Goal: Communication & Community: Answer question/provide support

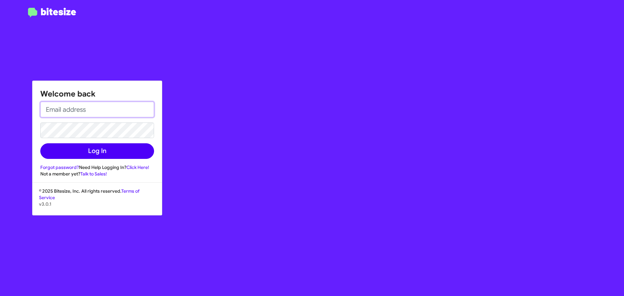
type input "[EMAIL_ADDRESS][DOMAIN_NAME]"
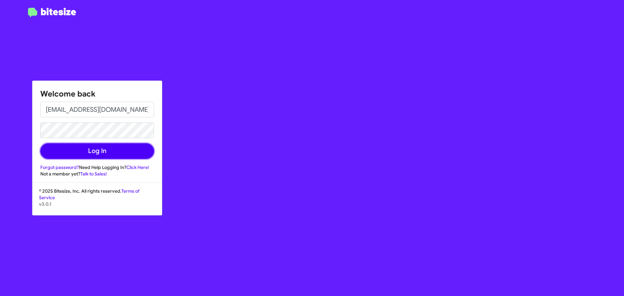
click at [99, 154] on button "Log In" at bounding box center [97, 151] width 114 height 16
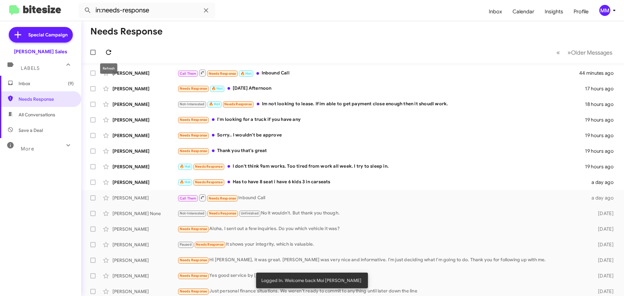
click at [107, 52] on icon at bounding box center [109, 52] width 8 height 8
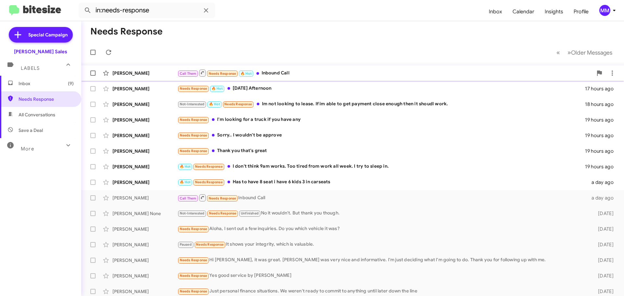
click at [131, 72] on div "[PERSON_NAME]" at bounding box center [144, 73] width 65 height 6
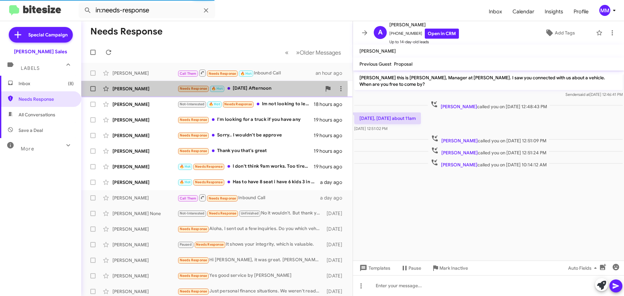
click at [130, 89] on div "[PERSON_NAME]" at bounding box center [144, 88] width 65 height 6
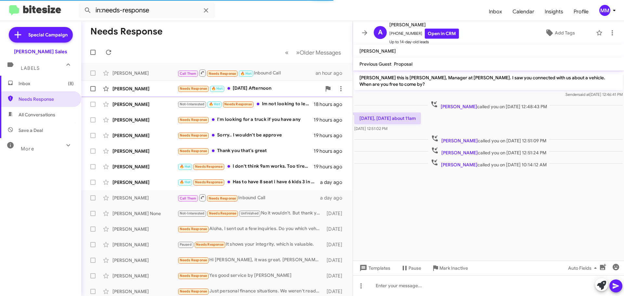
click at [134, 91] on div "[PERSON_NAME]" at bounding box center [144, 88] width 65 height 6
click at [133, 89] on div "[PERSON_NAME]" at bounding box center [144, 88] width 65 height 6
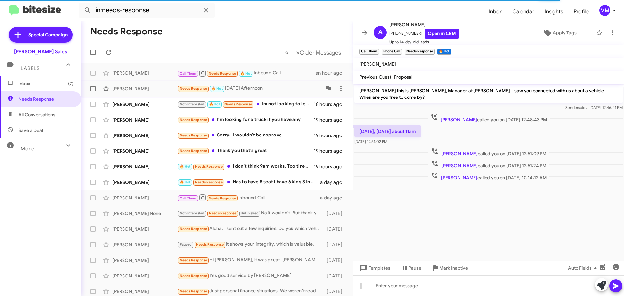
click at [144, 91] on div "[PERSON_NAME]" at bounding box center [144, 88] width 65 height 6
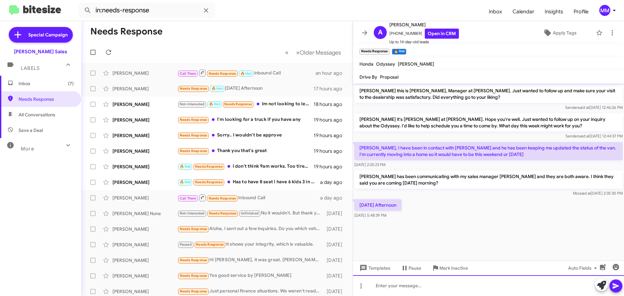
click at [396, 284] on div at bounding box center [488, 285] width 271 height 21
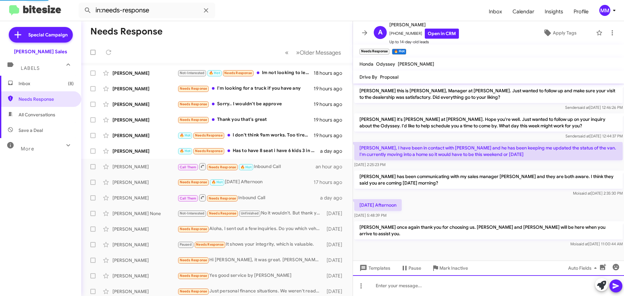
scroll to position [15, 0]
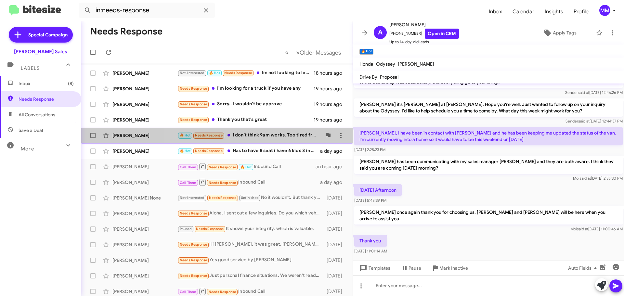
click at [263, 135] on div "🔥 Hot Needs Response I don't think 9am works. Too tired from work all week. I t…" at bounding box center [249, 135] width 144 height 7
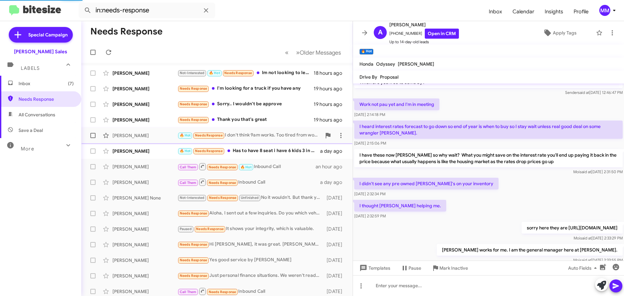
scroll to position [218, 0]
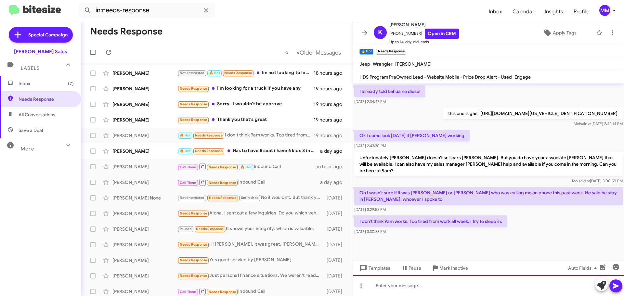
click at [385, 282] on div at bounding box center [488, 285] width 271 height 21
